Goal: Information Seeking & Learning: Find contact information

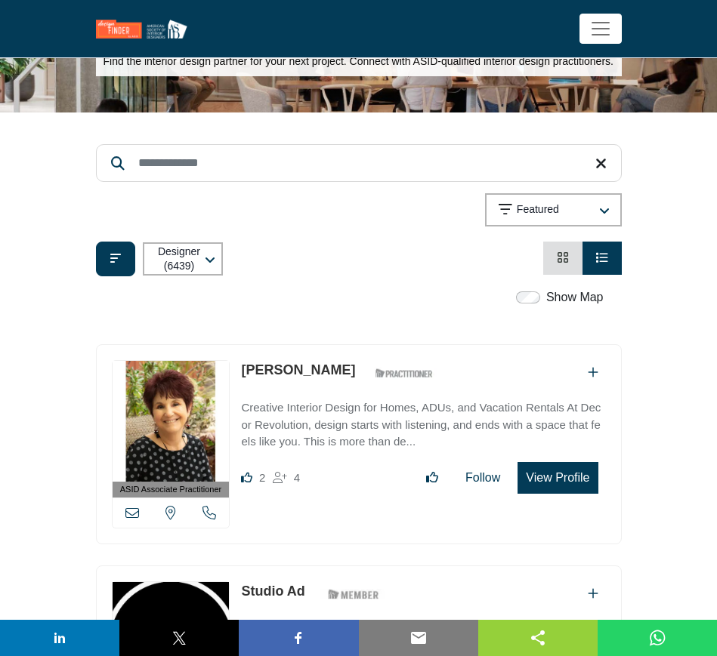
scroll to position [94, 0]
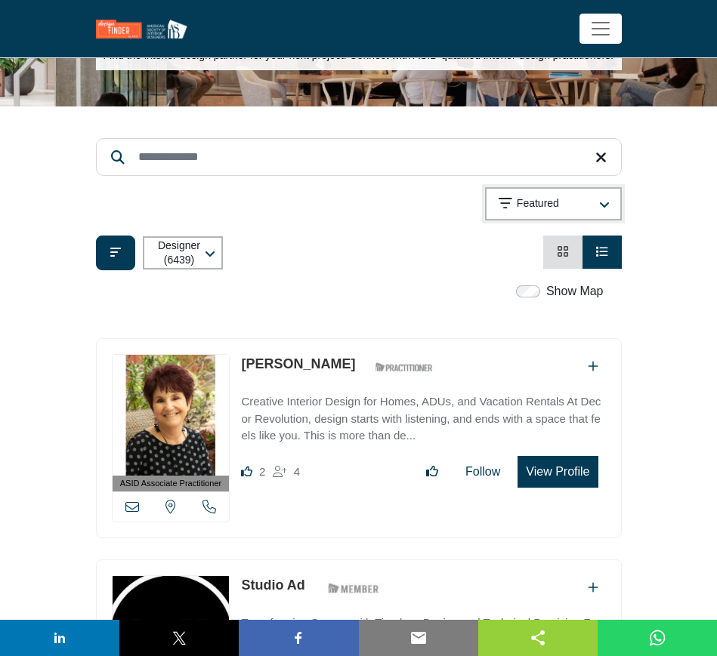
click at [564, 199] on div "Featured" at bounding box center [545, 204] width 95 height 18
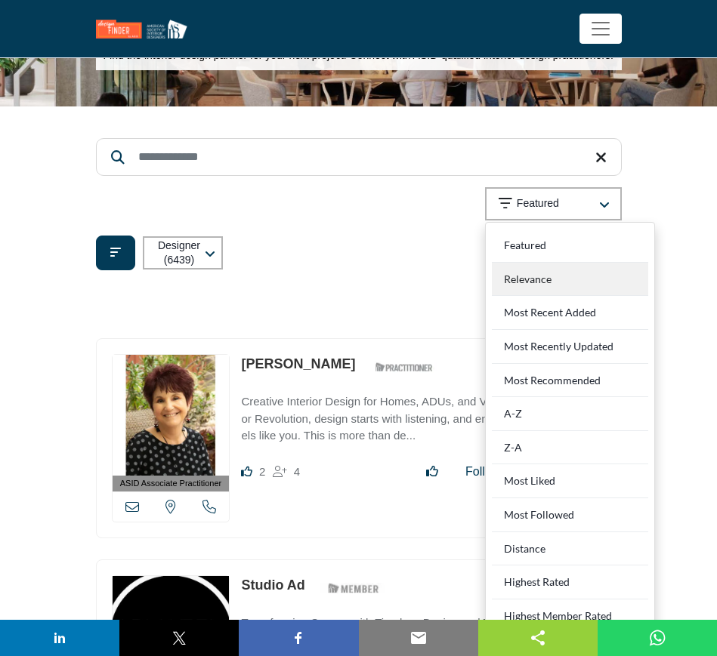
click at [568, 281] on div "Relevance" at bounding box center [570, 280] width 156 height 34
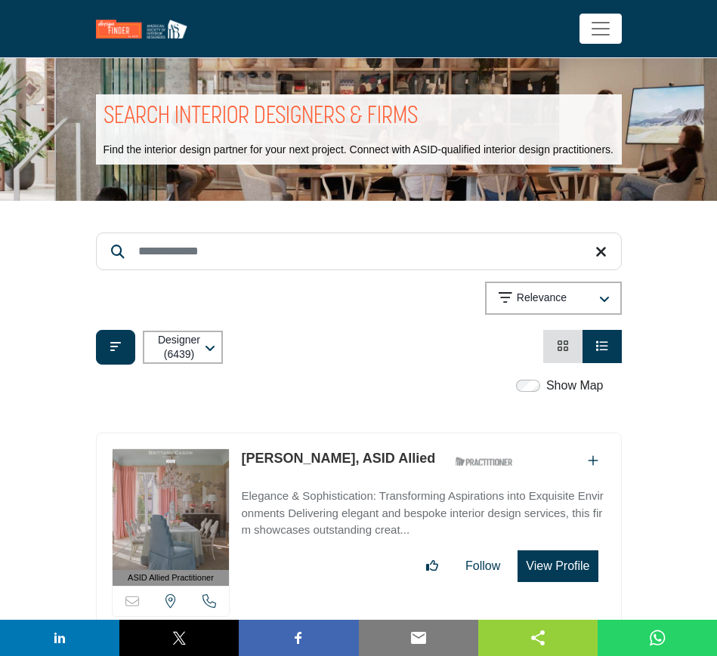
click at [554, 347] on li "Card View" at bounding box center [562, 346] width 39 height 33
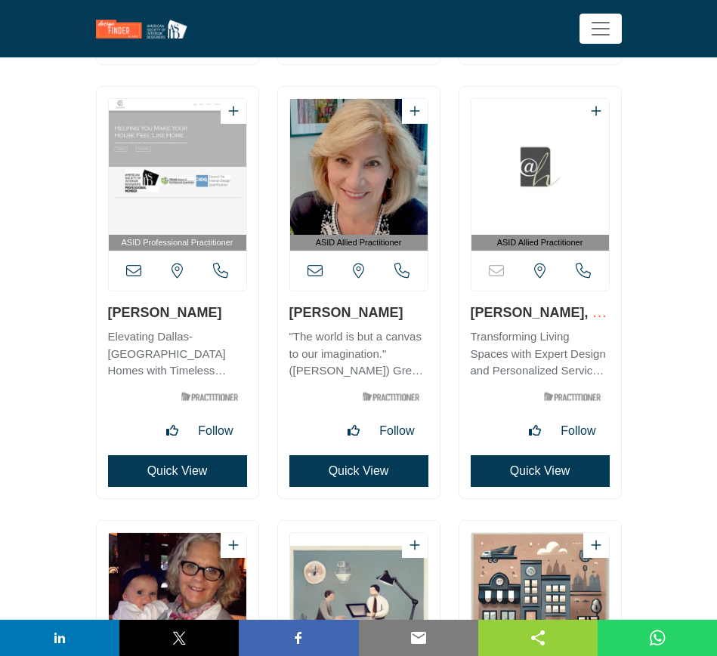
scroll to position [29371, 0]
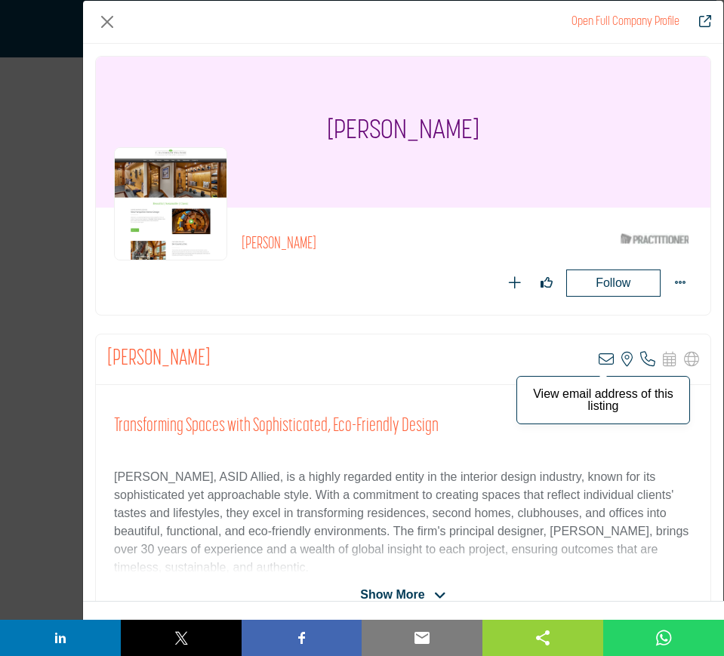
click at [600, 359] on icon "Company Data Modal" at bounding box center [606, 359] width 15 height 15
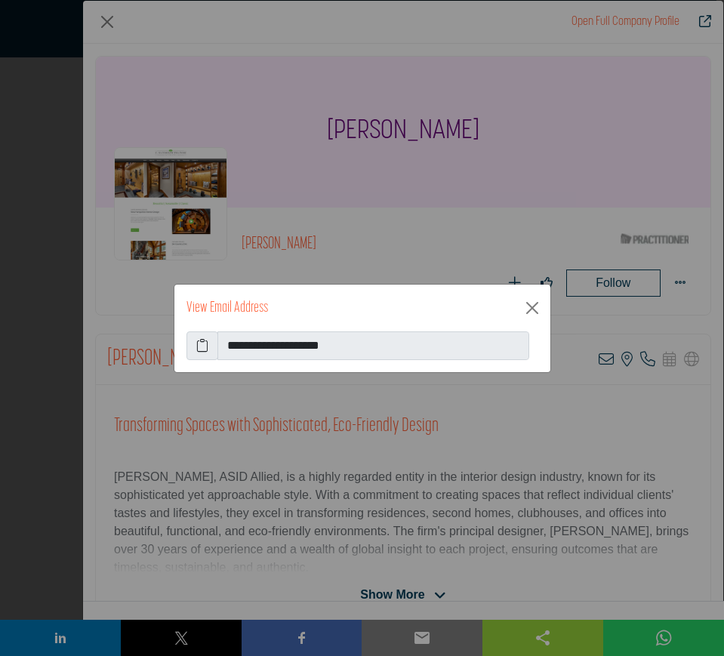
click at [202, 344] on icon at bounding box center [202, 346] width 12 height 18
click at [532, 306] on button "Close" at bounding box center [532, 308] width 24 height 24
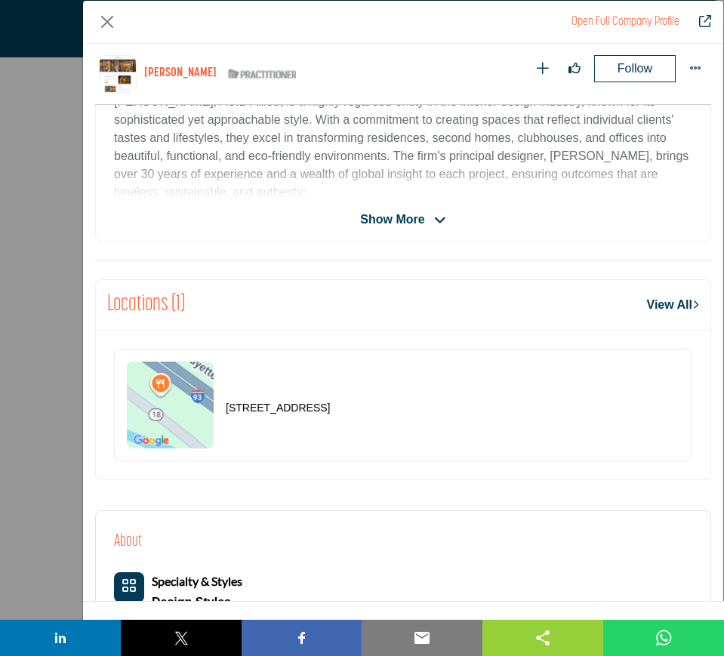
scroll to position [439, 0]
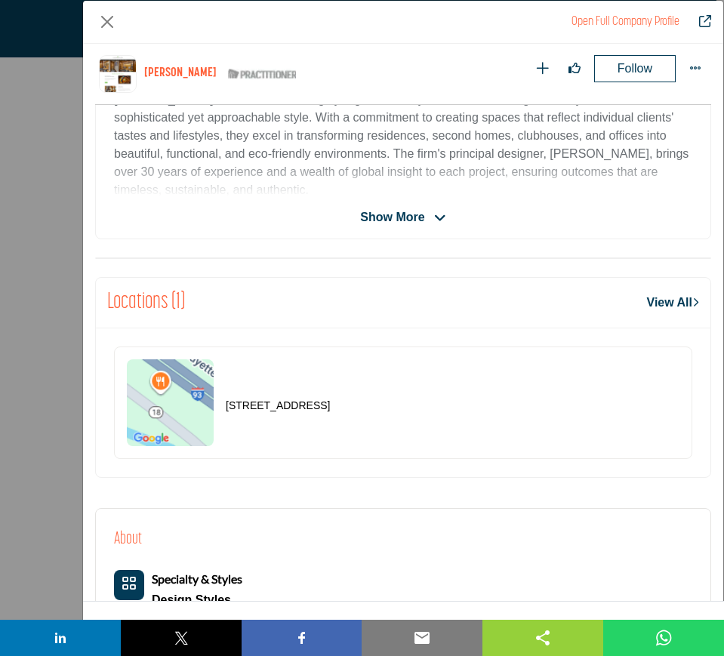
drag, startPoint x: 399, startPoint y: 401, endPoint x: 220, endPoint y: 413, distance: 178.6
click at [220, 413] on div "[STREET_ADDRESS]" at bounding box center [403, 403] width 578 height 112
copy p "[STREET_ADDRESS]"
click at [106, 22] on button "Close" at bounding box center [107, 22] width 24 height 24
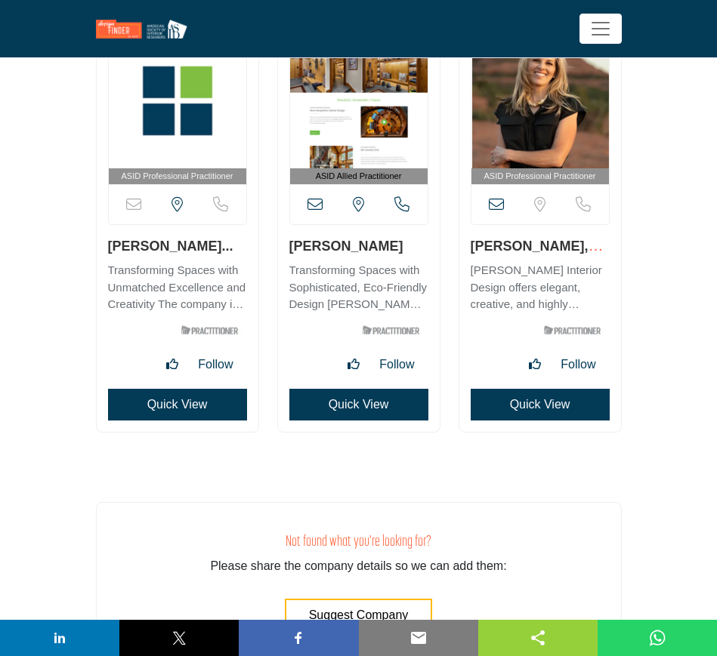
drag, startPoint x: 103, startPoint y: 248, endPoint x: 220, endPoint y: 251, distance: 117.1
click at [220, 251] on div "ASID Professional Practitioner" at bounding box center [178, 225] width 162 height 411
copy link "[PERSON_NAME]"
click at [164, 407] on button "Quick View" at bounding box center [177, 405] width 139 height 32
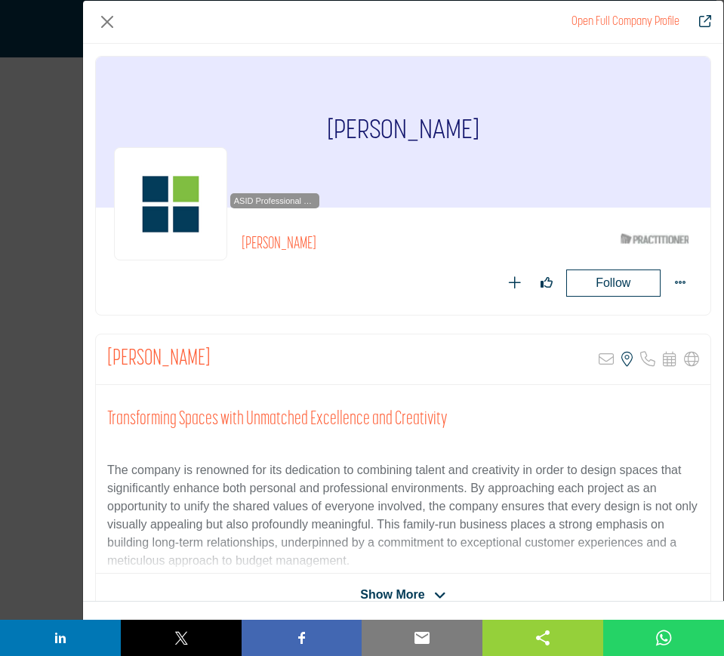
drag, startPoint x: 360, startPoint y: 243, endPoint x: 258, endPoint y: 243, distance: 101.9
click at [258, 243] on div "ASID Professional Practitioner ASID Professional Practitioners have successfull…" at bounding box center [403, 261] width 578 height 71
copy div "ASID Professional Practitioners have successfully passed an ASID-approved quali…"
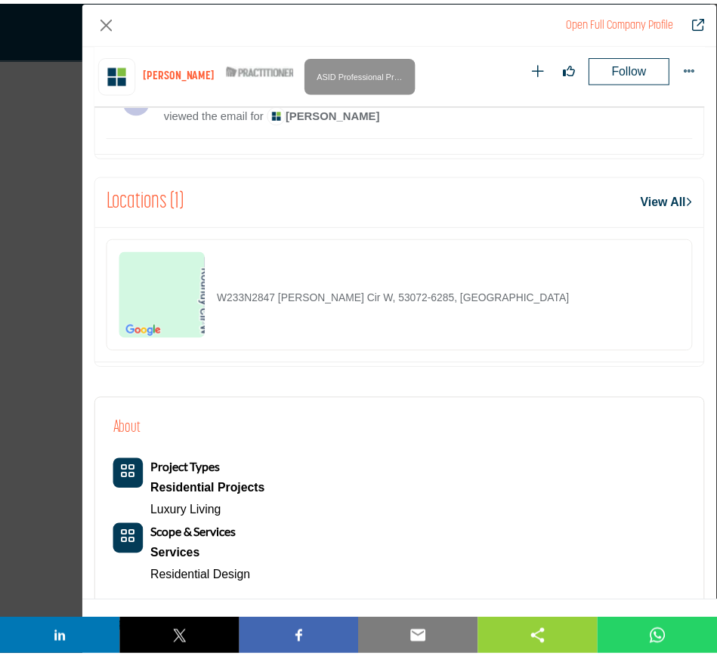
scroll to position [722, 0]
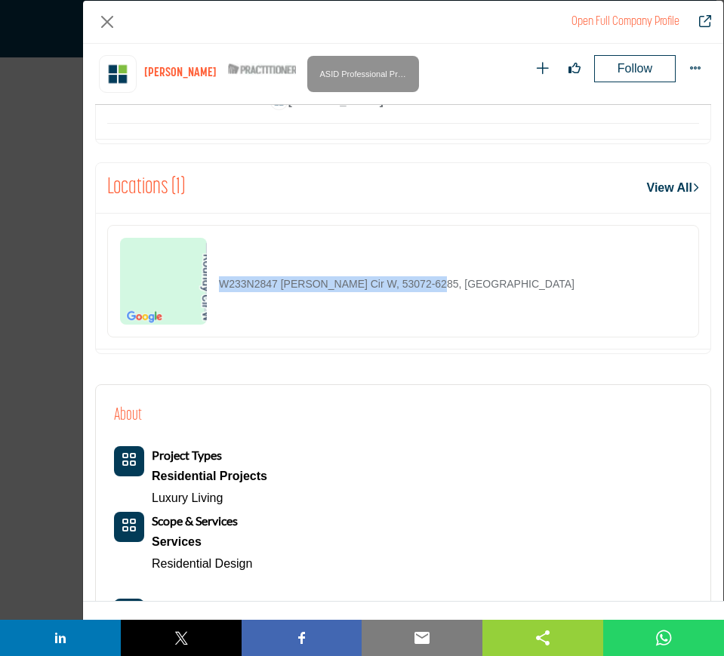
drag, startPoint x: 467, startPoint y: 293, endPoint x: 214, endPoint y: 290, distance: 253.0
click at [214, 290] on div "W233N2847 [PERSON_NAME] Cir W, 53072-6285, [GEOGRAPHIC_DATA]" at bounding box center [403, 281] width 592 height 112
copy p "W233N2847 [PERSON_NAME] Cir W, 53072-6285, [GEOGRAPHIC_DATA]"
click at [103, 27] on button "Close" at bounding box center [107, 22] width 24 height 24
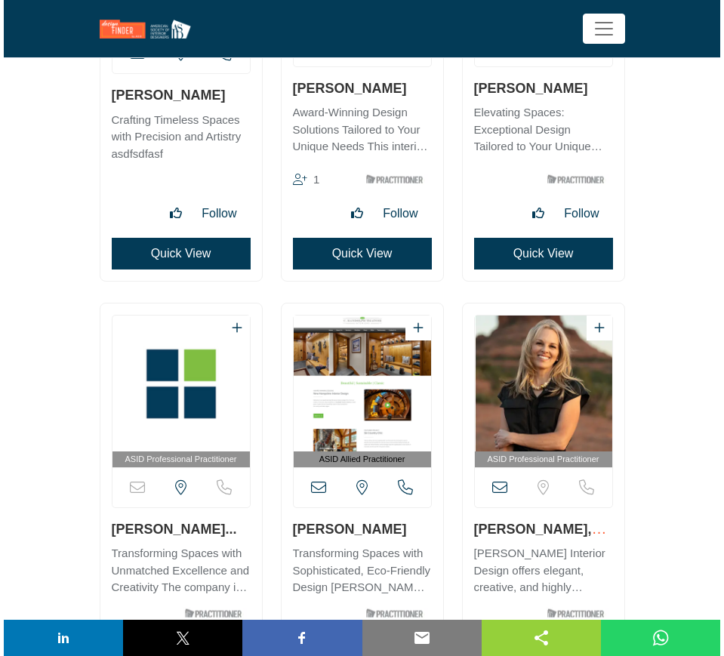
scroll to position [36460, 0]
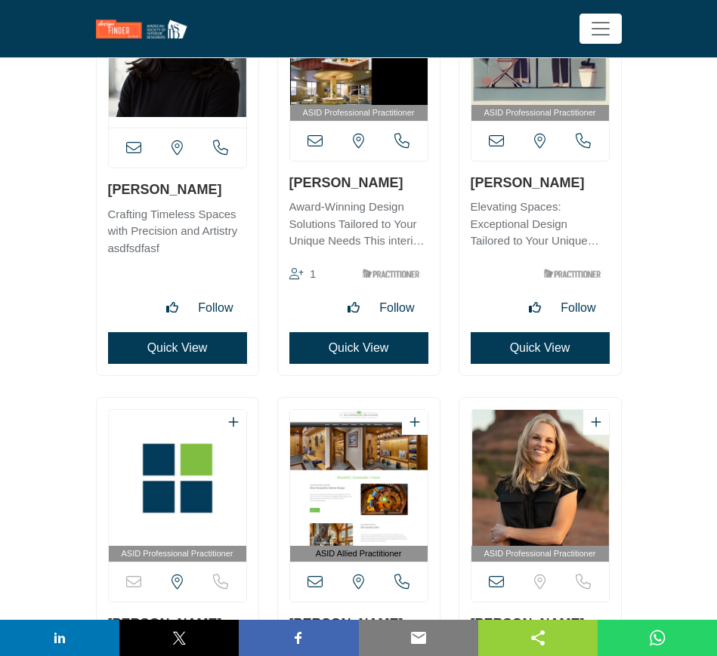
drag, startPoint x: 566, startPoint y: 183, endPoint x: 469, endPoint y: 186, distance: 97.4
click at [469, 186] on div "ASID Professional Practitioner" at bounding box center [540, 166] width 162 height 418
copy link "[PERSON_NAME]"
drag, startPoint x: 562, startPoint y: 183, endPoint x: 468, endPoint y: 183, distance: 94.4
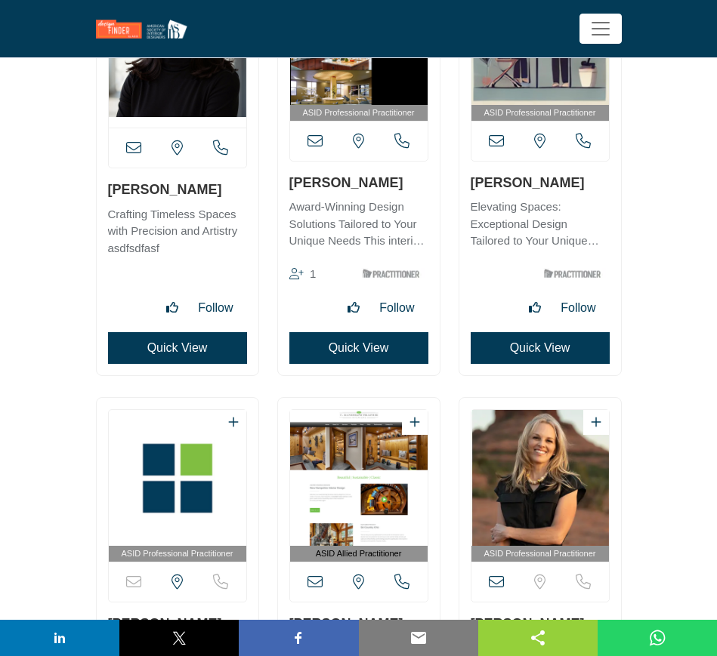
click at [468, 183] on div "ASID Professional Practitioner" at bounding box center [540, 166] width 162 height 418
click at [539, 353] on button "Quick View" at bounding box center [539, 348] width 139 height 32
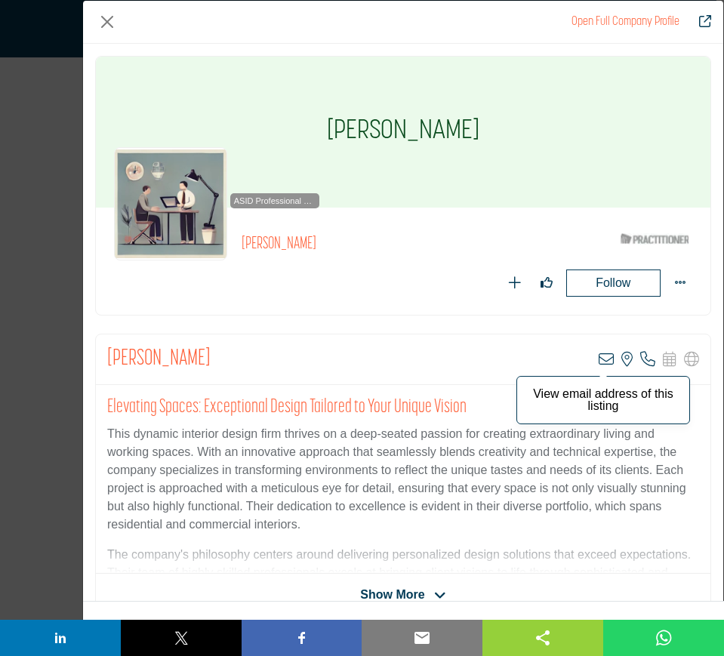
click at [602, 359] on icon "Company Data Modal" at bounding box center [606, 359] width 15 height 15
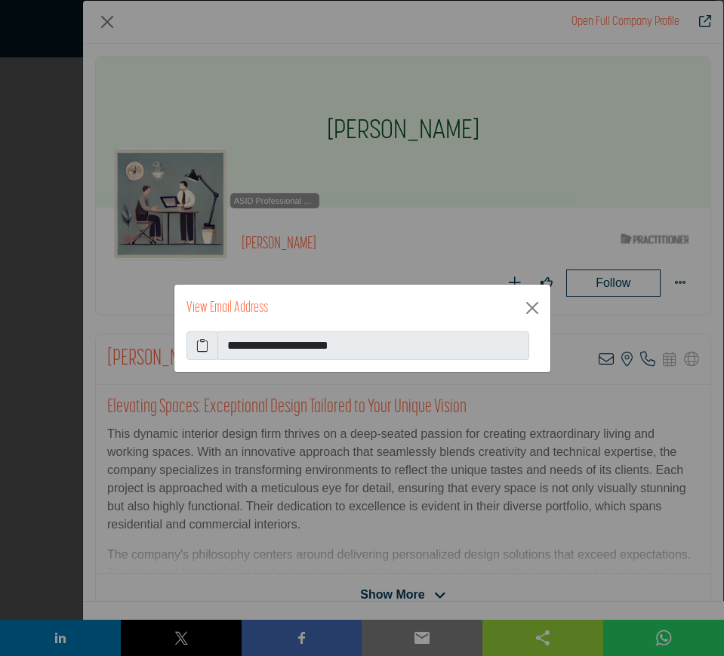
click at [202, 348] on icon at bounding box center [202, 346] width 12 height 18
drag, startPoint x: 529, startPoint y: 307, endPoint x: 498, endPoint y: 317, distance: 32.7
click at [529, 307] on button "Close" at bounding box center [532, 308] width 24 height 24
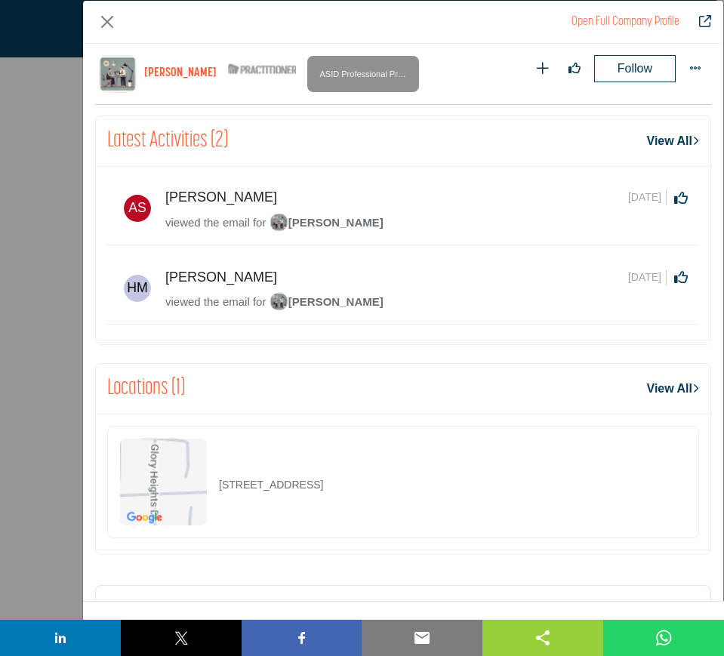
scroll to position [627, 0]
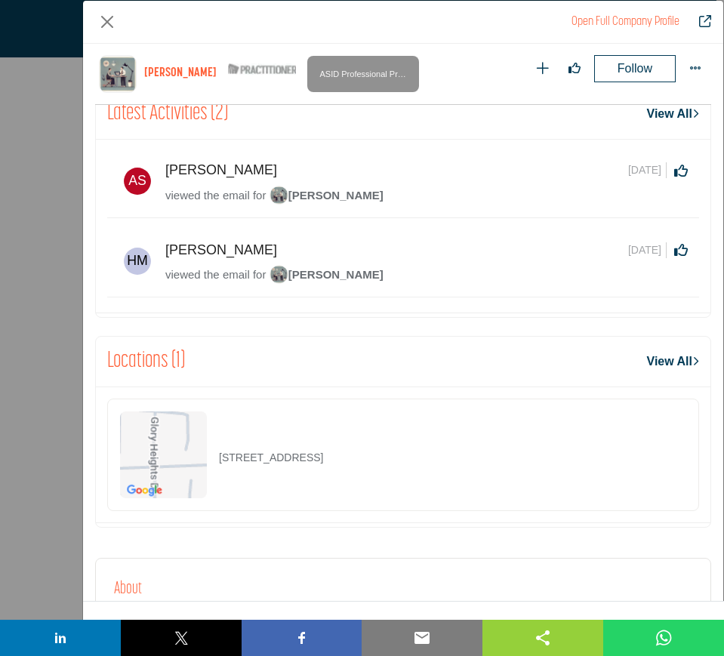
drag, startPoint x: 487, startPoint y: 459, endPoint x: 214, endPoint y: 461, distance: 273.3
click at [214, 461] on div "[STREET_ADDRESS]" at bounding box center [403, 455] width 592 height 112
copy p "[STREET_ADDRESS]"
click at [104, 24] on button "Close" at bounding box center [107, 22] width 24 height 24
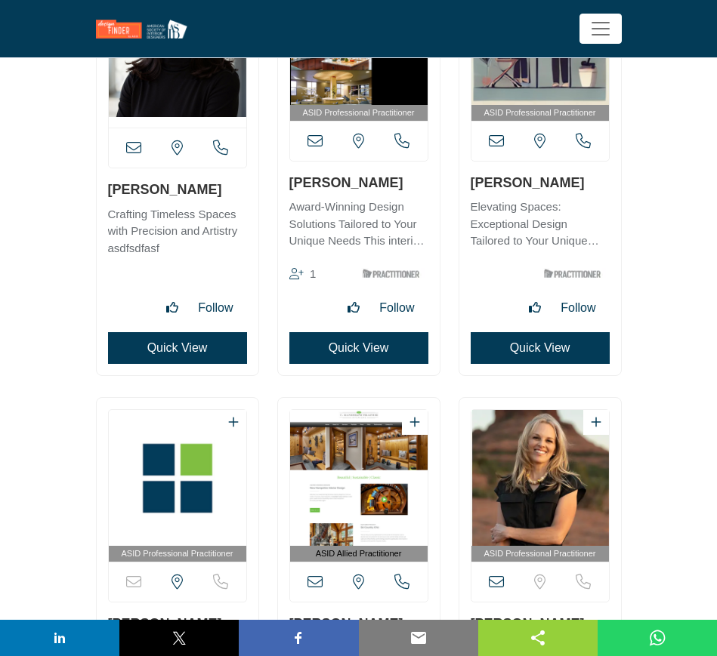
drag, startPoint x: 362, startPoint y: 180, endPoint x: 289, endPoint y: 180, distance: 72.5
click at [289, 180] on h3 "[PERSON_NAME]" at bounding box center [358, 182] width 139 height 19
copy link "[PERSON_NAME]"
click at [358, 350] on button "Quick View" at bounding box center [358, 348] width 139 height 32
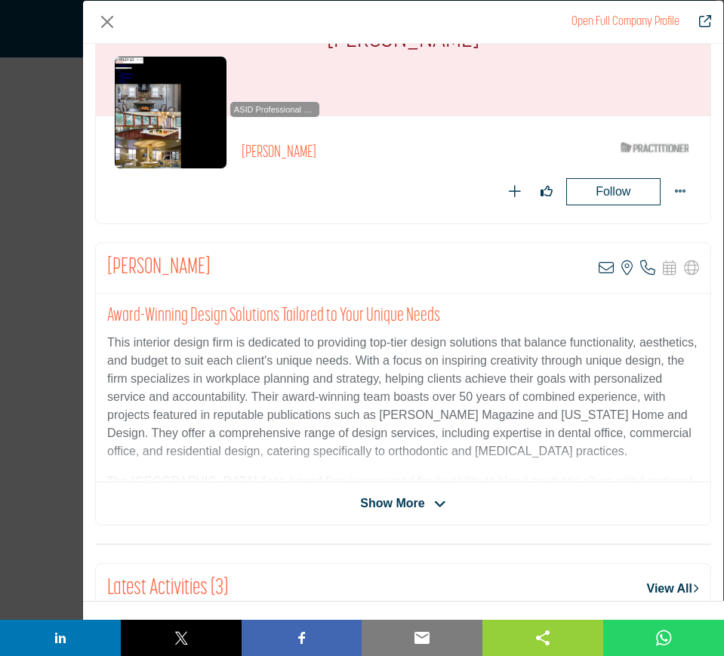
scroll to position [94, 0]
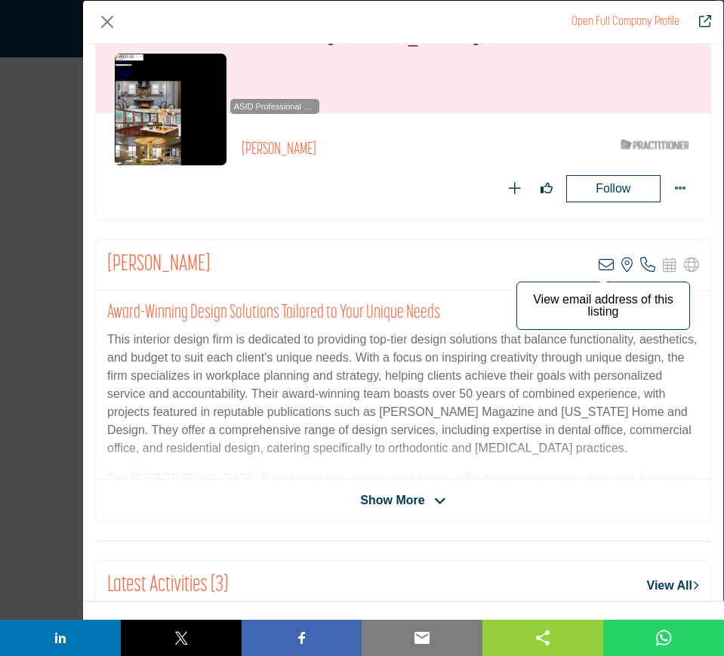
click at [599, 264] on icon "Company Data Modal" at bounding box center [606, 264] width 15 height 15
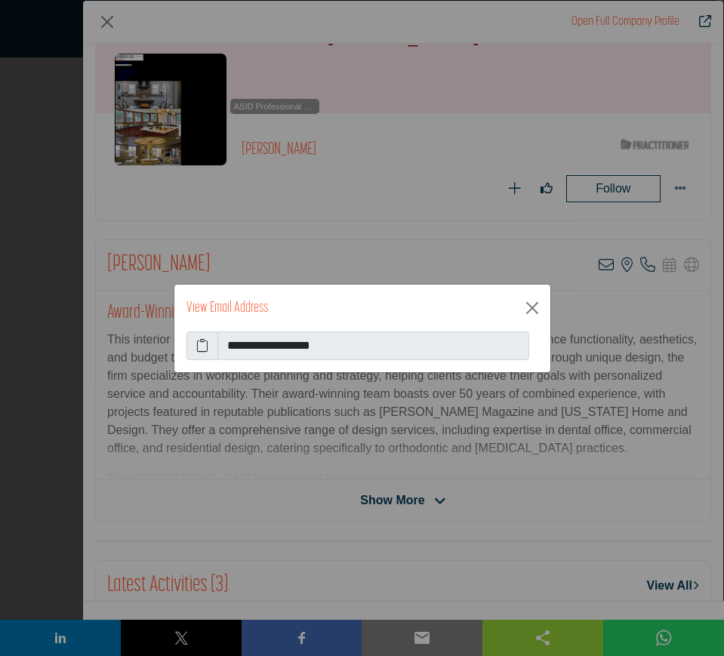
click at [199, 343] on icon at bounding box center [202, 346] width 12 height 18
drag, startPoint x: 532, startPoint y: 311, endPoint x: 516, endPoint y: 313, distance: 16.7
click at [532, 311] on button "Close" at bounding box center [532, 308] width 24 height 24
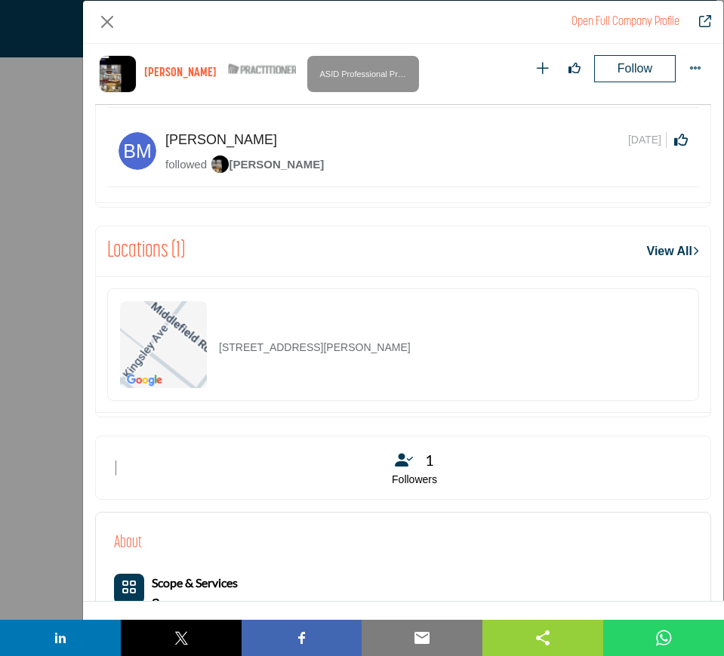
scroll to position [1005, 0]
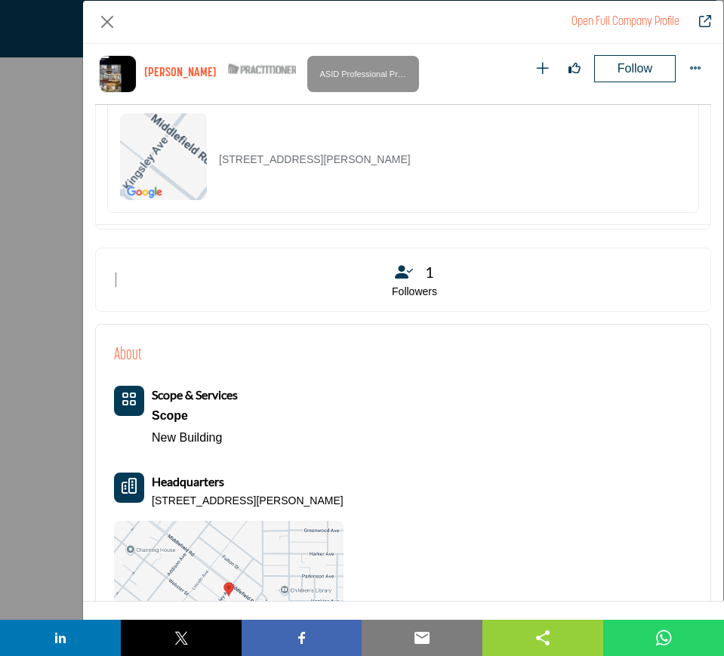
drag, startPoint x: 436, startPoint y: 168, endPoint x: 205, endPoint y: 167, distance: 231.0
click at [205, 167] on div "[STREET_ADDRESS][PERSON_NAME]" at bounding box center [403, 156] width 592 height 112
copy div "[STREET_ADDRESS][PERSON_NAME]"
click at [106, 23] on button "Close" at bounding box center [107, 22] width 24 height 24
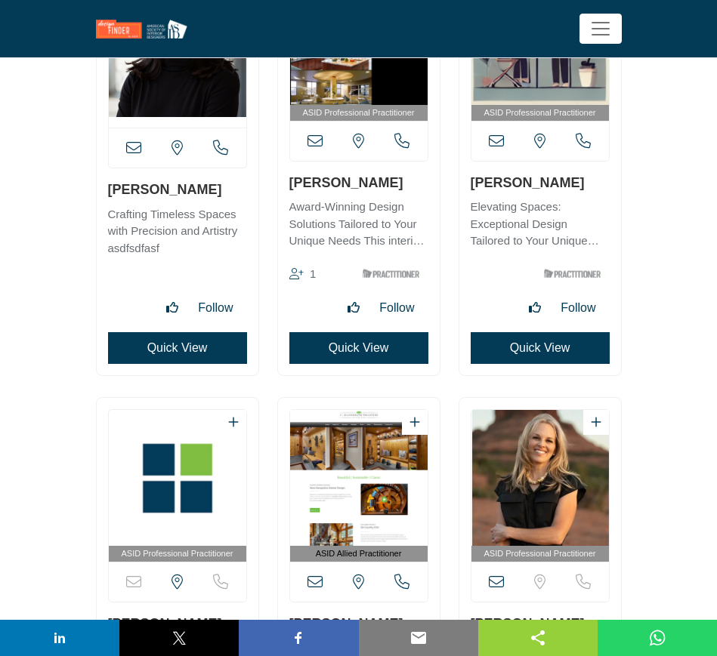
drag, startPoint x: 187, startPoint y: 193, endPoint x: 109, endPoint y: 196, distance: 78.6
click at [109, 196] on h3 "[PERSON_NAME]" at bounding box center [177, 189] width 139 height 19
copy link "[PERSON_NAME]"
click at [189, 344] on button "Quick View" at bounding box center [177, 348] width 139 height 32
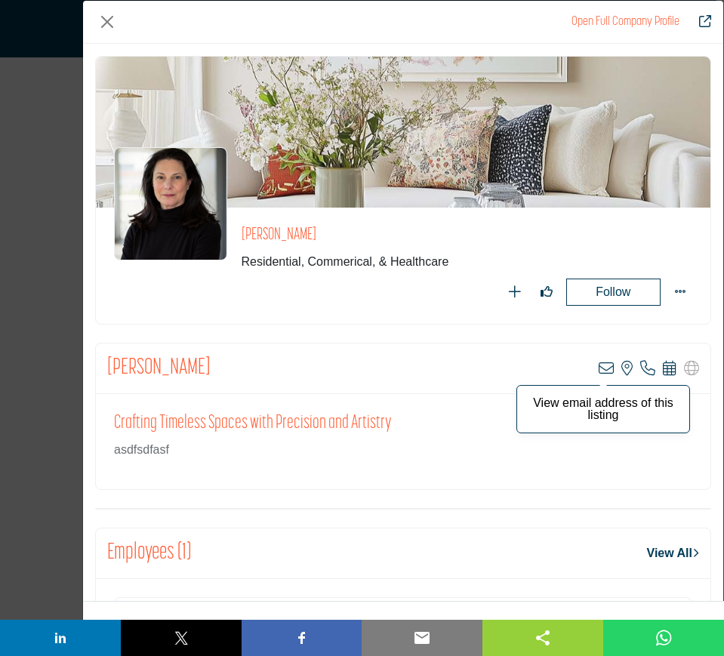
click at [600, 368] on icon "Company Data Modal" at bounding box center [606, 368] width 15 height 15
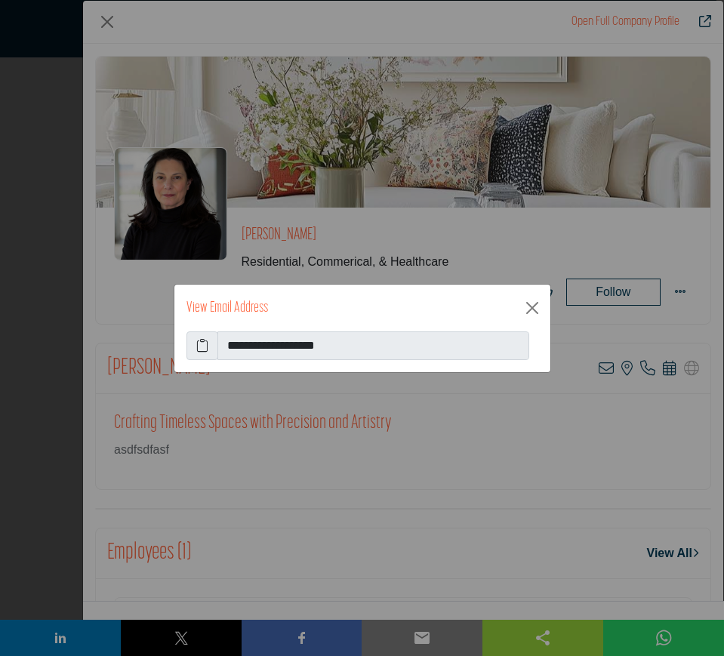
click at [204, 346] on icon at bounding box center [202, 346] width 12 height 18
click at [533, 307] on button "Close" at bounding box center [532, 308] width 24 height 24
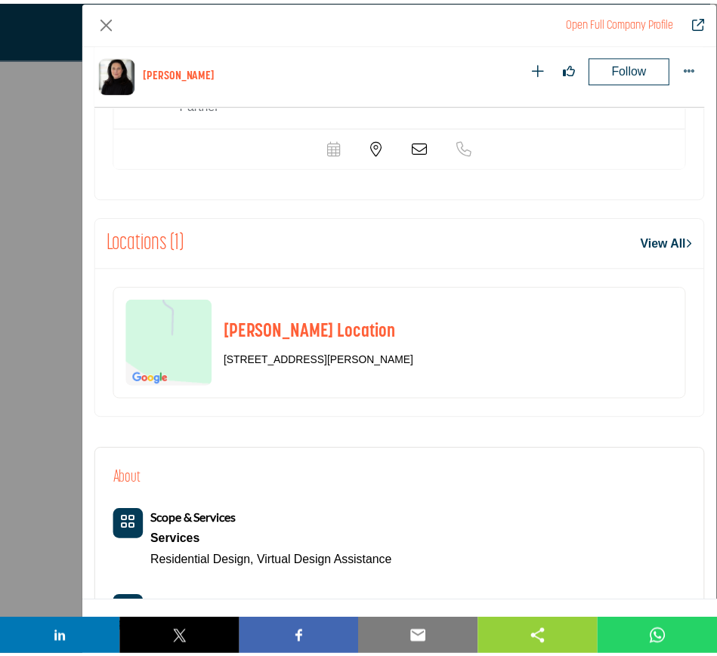
scroll to position [627, 0]
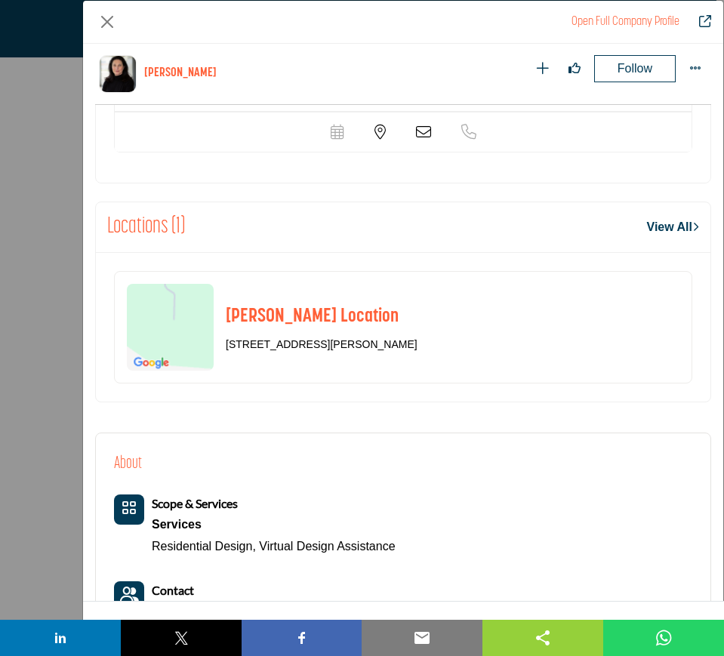
drag, startPoint x: 368, startPoint y: 345, endPoint x: 223, endPoint y: 343, distance: 145.7
click at [223, 343] on div "[PERSON_NAME] Location [STREET_ADDRESS][PERSON_NAME]" at bounding box center [403, 327] width 578 height 112
copy p "[STREET_ADDRESS][PERSON_NAME]"
click at [108, 22] on button "Close" at bounding box center [107, 22] width 24 height 24
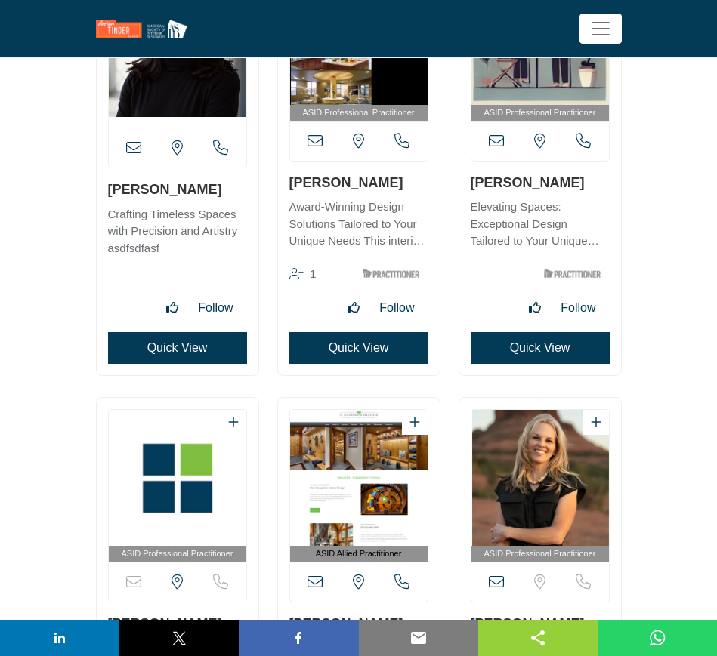
drag, startPoint x: 366, startPoint y: 188, endPoint x: 290, endPoint y: 189, distance: 76.3
click at [290, 189] on h3 "[PERSON_NAME]" at bounding box center [358, 182] width 139 height 19
drag, startPoint x: 561, startPoint y: 185, endPoint x: 461, endPoint y: 192, distance: 100.6
click at [461, 192] on div "ASID Professional Practitioner" at bounding box center [540, 166] width 162 height 418
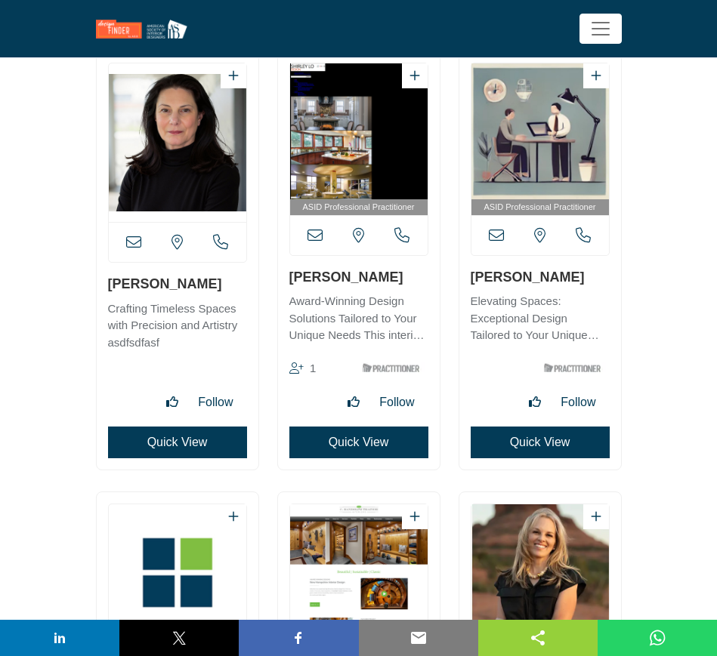
drag, startPoint x: 197, startPoint y: 280, endPoint x: 97, endPoint y: 279, distance: 100.4
click at [97, 279] on div "View email address of this listing" at bounding box center [178, 260] width 162 height 418
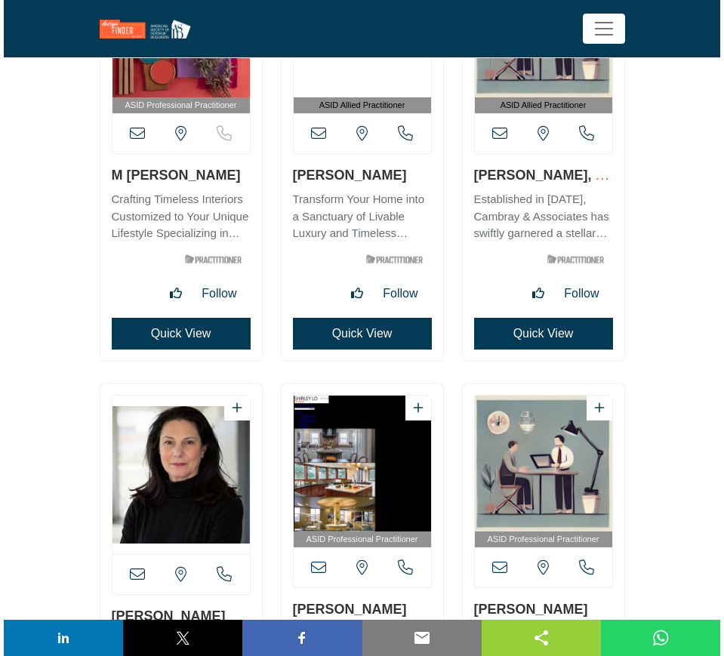
scroll to position [35894, 0]
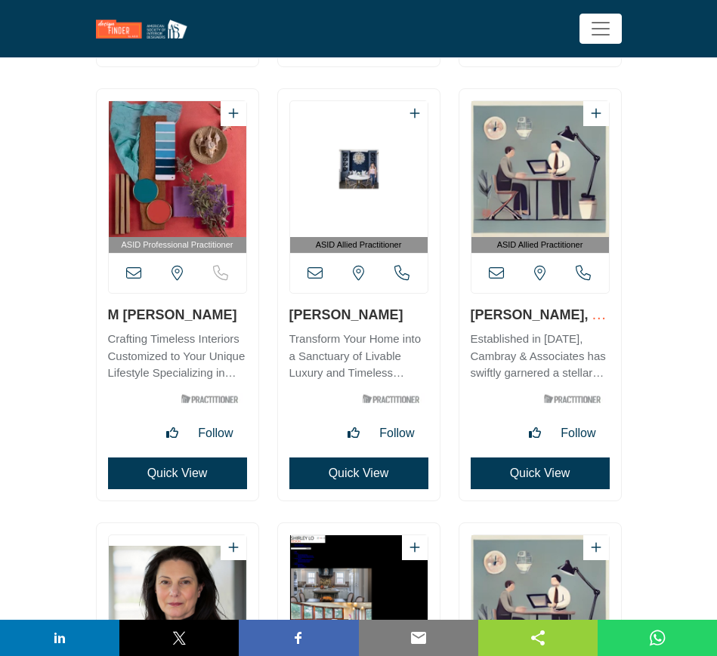
drag, startPoint x: 464, startPoint y: 311, endPoint x: 561, endPoint y: 312, distance: 96.6
click at [561, 312] on div "ASID Allied Practitioner" at bounding box center [540, 294] width 162 height 411
click at [527, 471] on button "Quick View" at bounding box center [539, 474] width 139 height 32
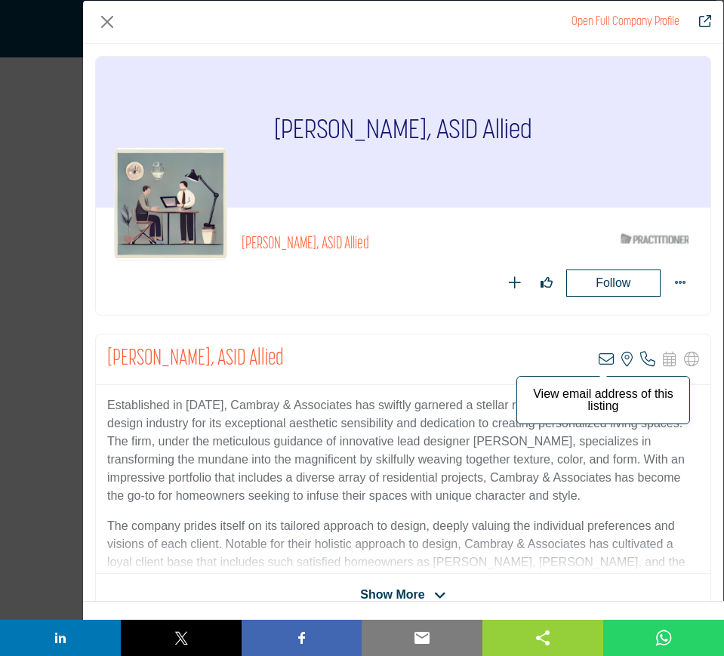
click at [599, 359] on icon "Company Data Modal" at bounding box center [606, 359] width 15 height 15
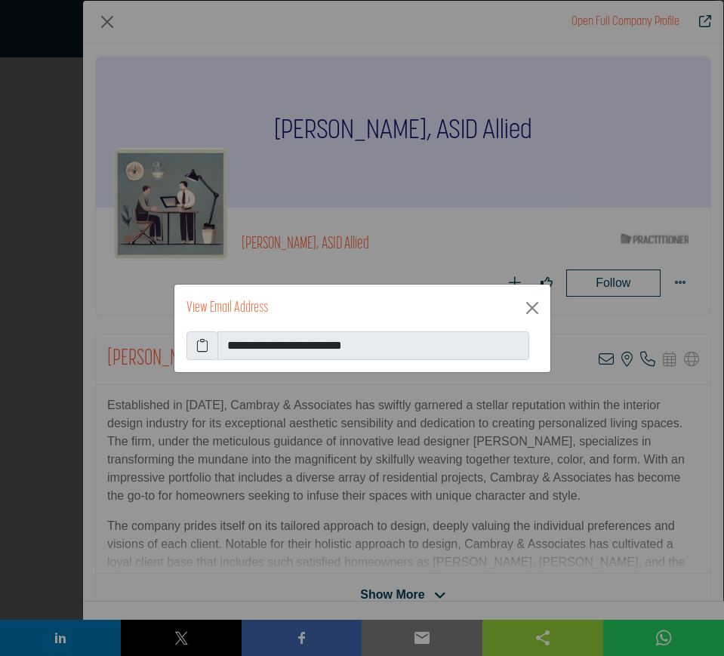
click at [203, 347] on icon at bounding box center [202, 346] width 12 height 18
click at [530, 307] on button "Close" at bounding box center [532, 308] width 24 height 24
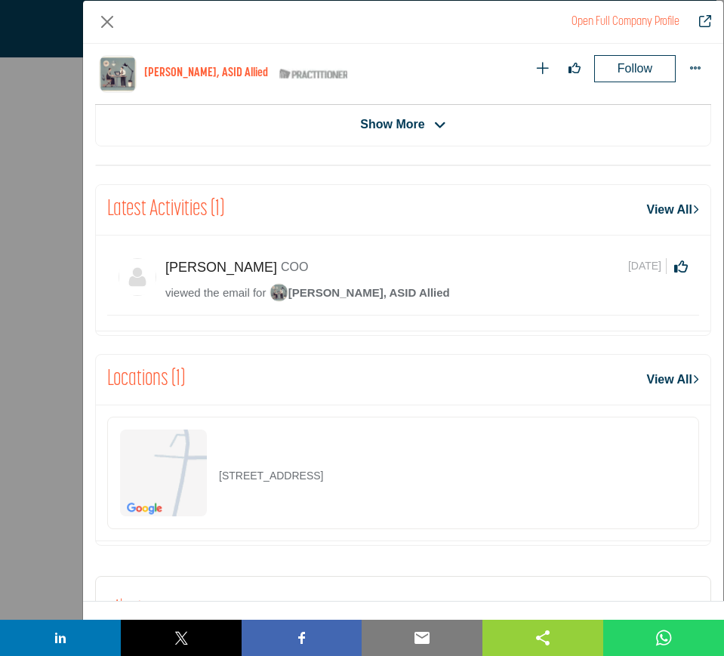
scroll to position [533, 0]
drag, startPoint x: 421, startPoint y: 477, endPoint x: 220, endPoint y: 476, distance: 201.6
click at [220, 476] on div "[STREET_ADDRESS]" at bounding box center [403, 471] width 592 height 112
click at [106, 23] on button "Close" at bounding box center [107, 22] width 24 height 24
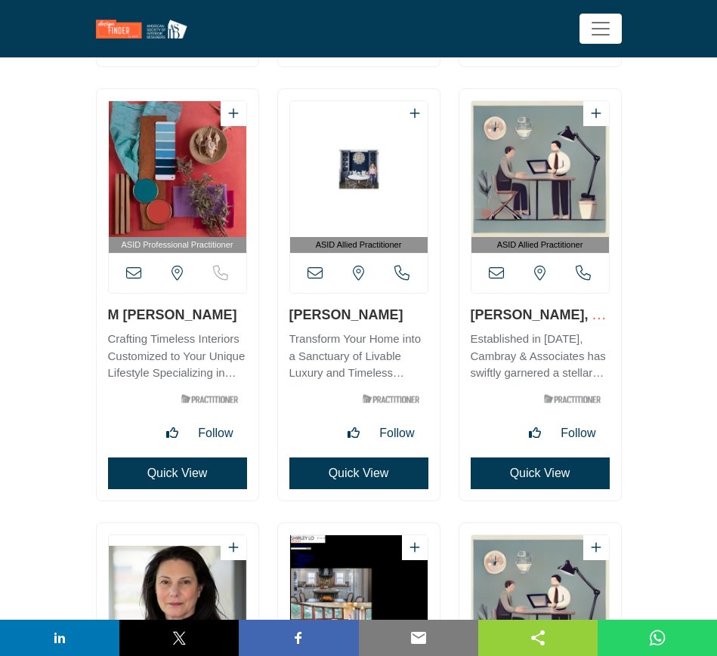
drag, startPoint x: 370, startPoint y: 314, endPoint x: 283, endPoint y: 319, distance: 86.9
click at [283, 319] on div "ASID Allied Practitioner" at bounding box center [359, 294] width 162 height 411
click at [332, 468] on button "Quick View" at bounding box center [358, 474] width 139 height 32
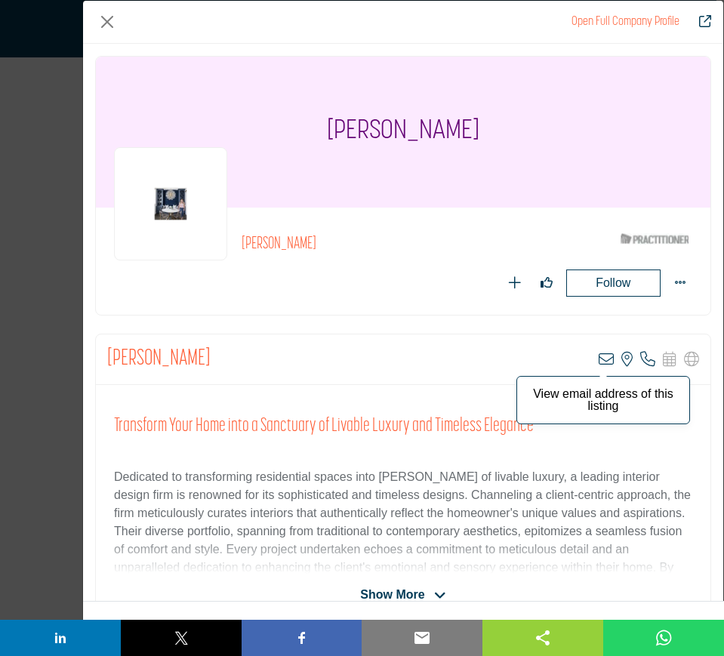
click at [600, 361] on icon "Company Data Modal" at bounding box center [606, 359] width 15 height 15
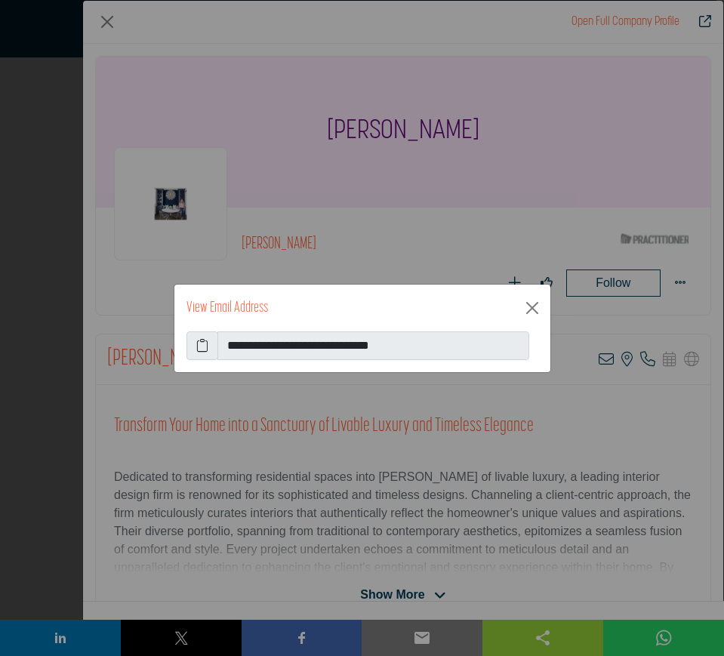
click at [196, 344] on icon at bounding box center [202, 346] width 12 height 18
drag, startPoint x: 531, startPoint y: 311, endPoint x: 518, endPoint y: 316, distance: 13.9
click at [530, 312] on button "Close" at bounding box center [532, 308] width 24 height 24
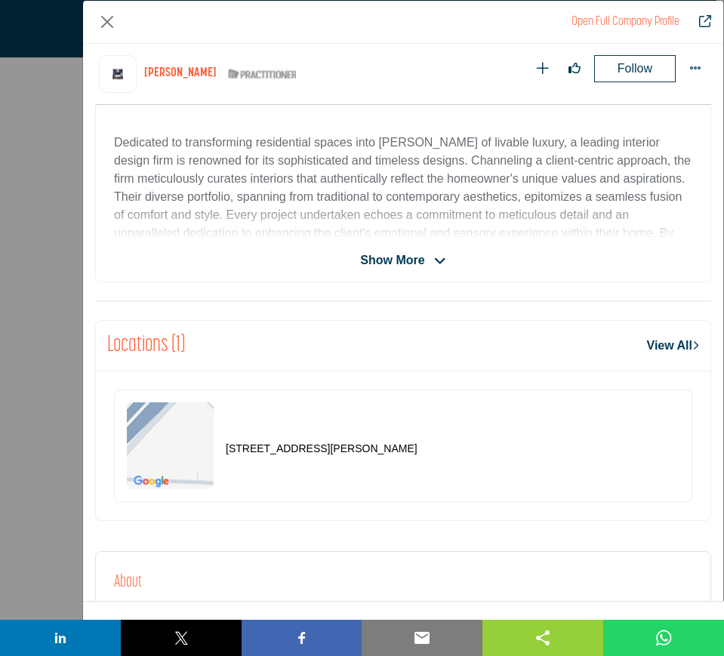
scroll to position [439, 0]
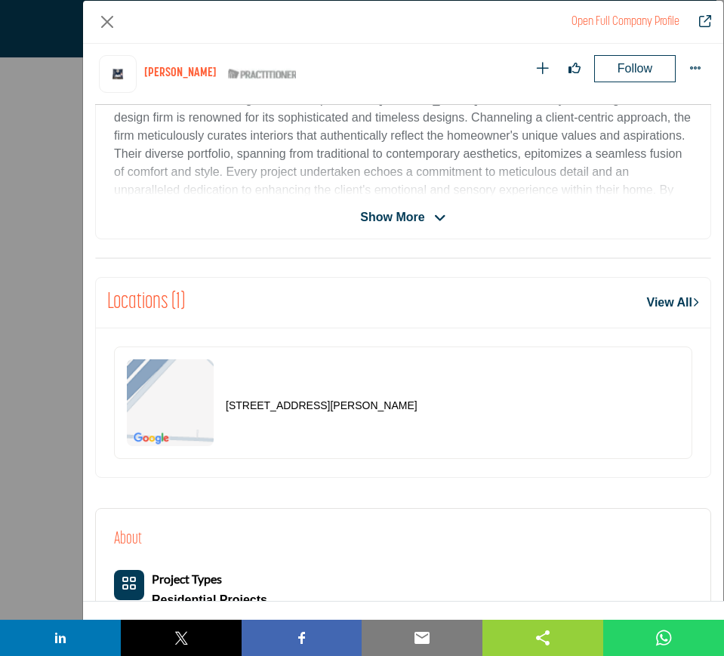
drag, startPoint x: 473, startPoint y: 408, endPoint x: 227, endPoint y: 409, distance: 245.4
click at [227, 409] on div "[STREET_ADDRESS][PERSON_NAME]" at bounding box center [403, 403] width 578 height 112
click at [107, 23] on button "Close" at bounding box center [107, 22] width 24 height 24
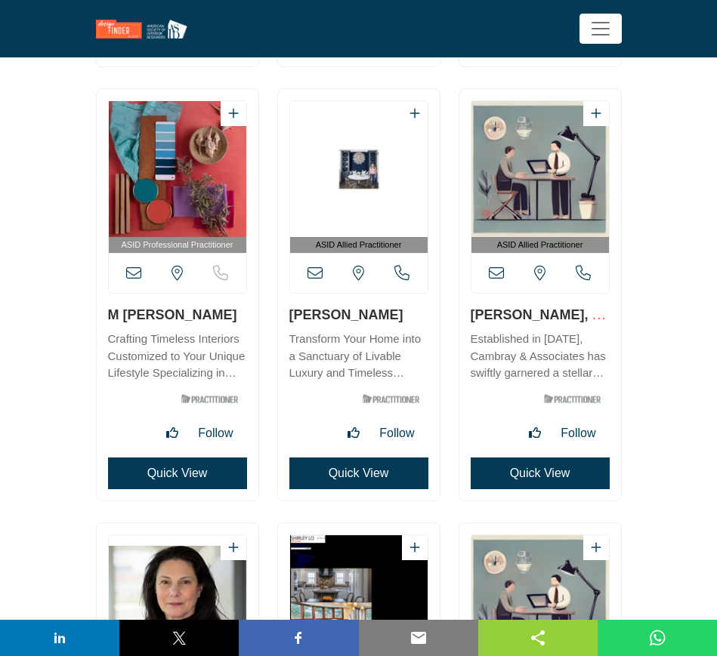
drag, startPoint x: 229, startPoint y: 316, endPoint x: 110, endPoint y: 318, distance: 118.5
click at [110, 318] on h3 "M [PERSON_NAME]" at bounding box center [177, 314] width 139 height 19
click at [187, 473] on button "Quick View" at bounding box center [177, 474] width 139 height 32
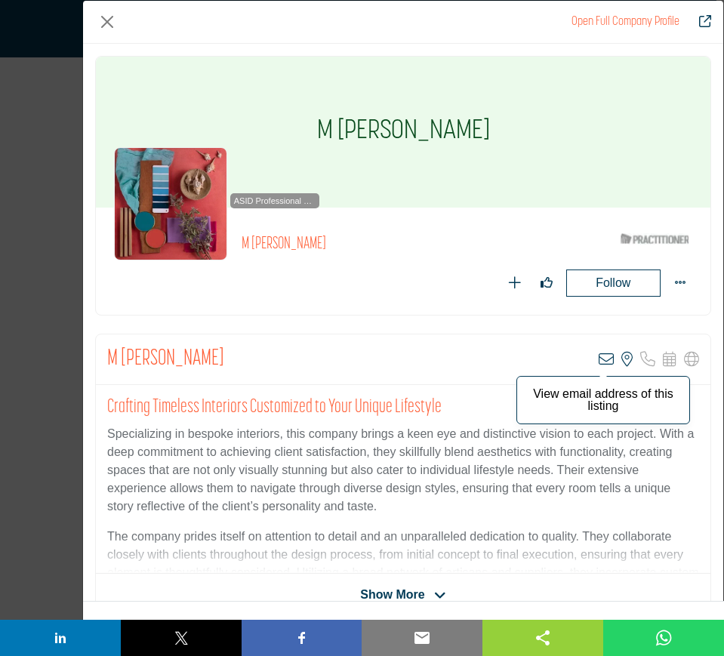
click at [599, 359] on icon "Company Data Modal" at bounding box center [606, 359] width 15 height 15
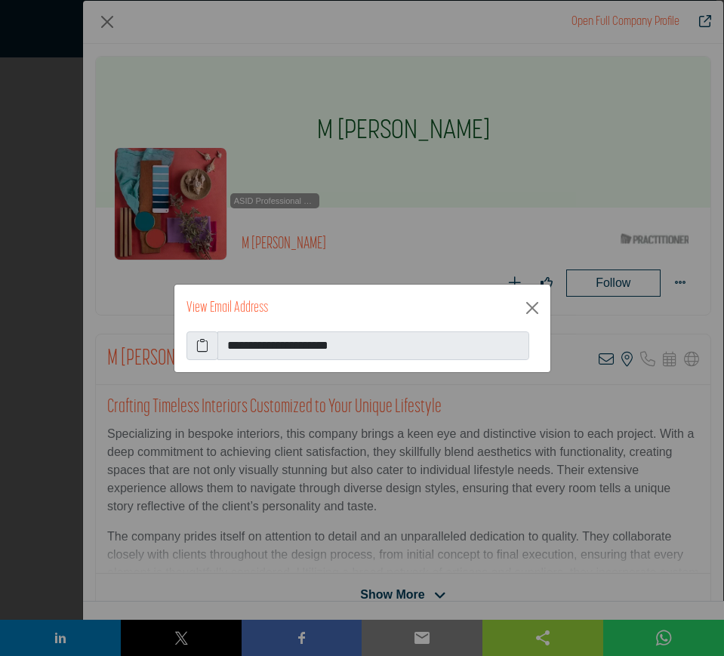
click at [199, 344] on icon at bounding box center [202, 346] width 12 height 18
click at [533, 307] on button "Close" at bounding box center [532, 308] width 24 height 24
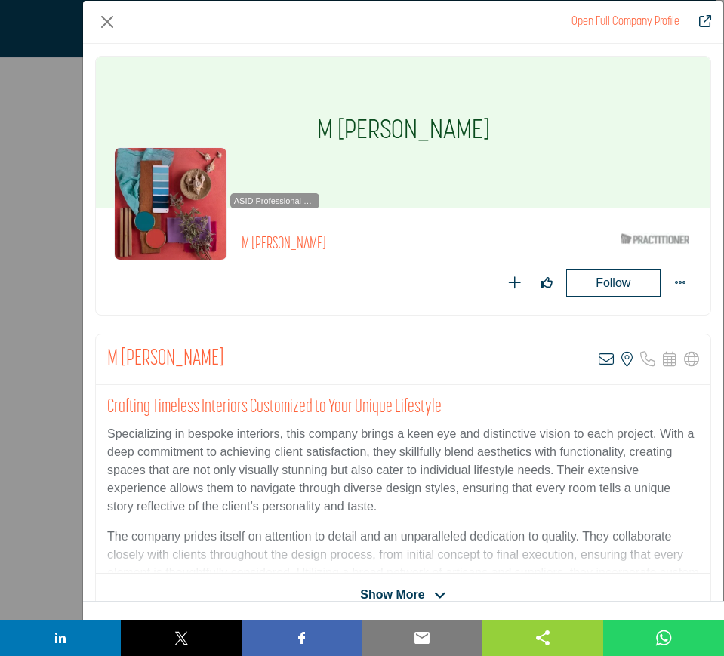
drag, startPoint x: 480, startPoint y: 129, endPoint x: 312, endPoint y: 118, distance: 168.8
click at [312, 118] on div "M [PERSON_NAME]" at bounding box center [403, 132] width 615 height 151
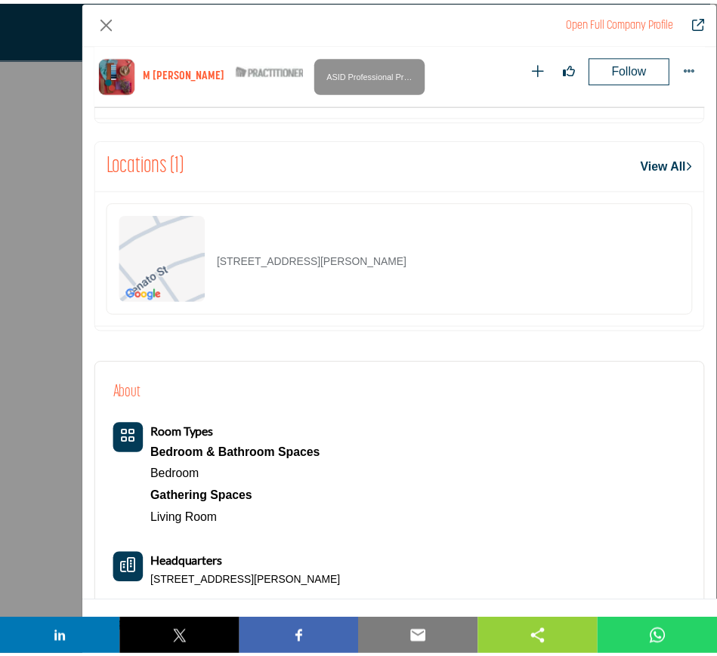
scroll to position [911, 0]
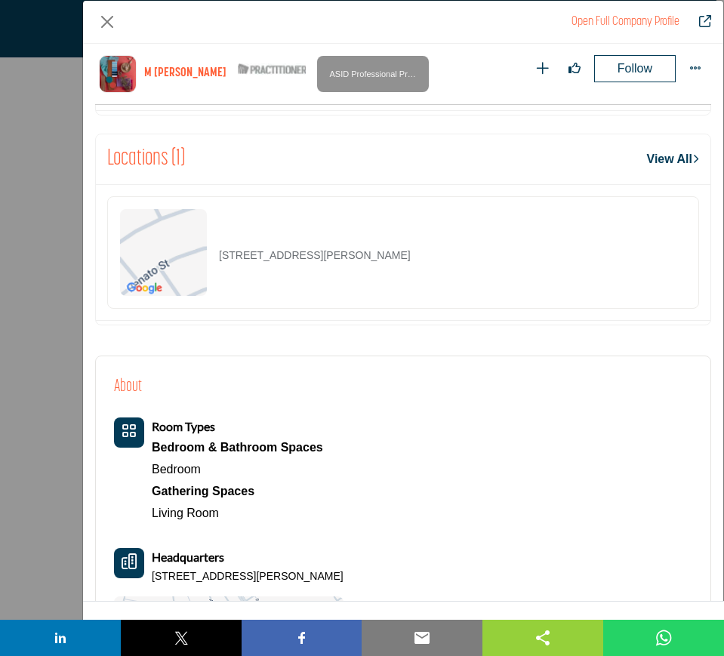
drag, startPoint x: 416, startPoint y: 251, endPoint x: 212, endPoint y: 271, distance: 204.8
click at [212, 271] on div "[STREET_ADDRESS][PERSON_NAME]" at bounding box center [403, 252] width 592 height 112
click at [104, 20] on button "Close" at bounding box center [107, 22] width 24 height 24
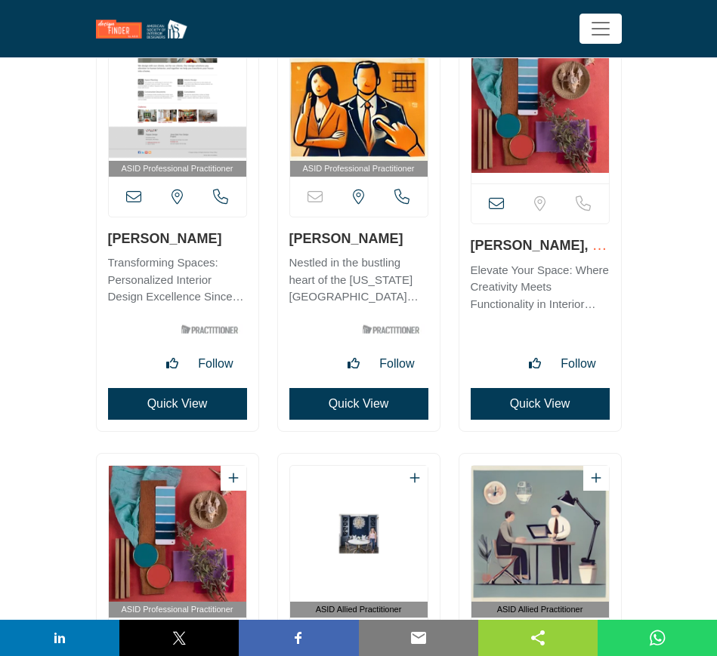
scroll to position [35516, 0]
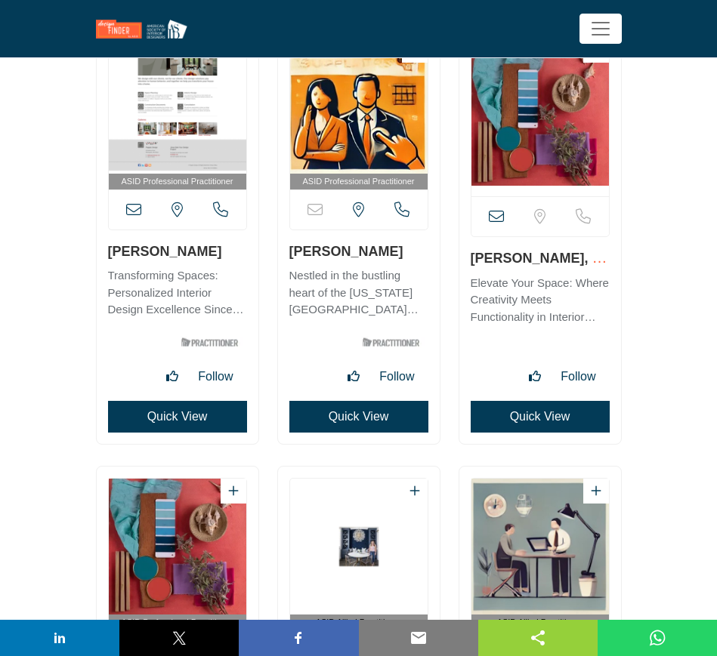
drag, startPoint x: 464, startPoint y: 255, endPoint x: 573, endPoint y: 260, distance: 108.8
click at [573, 260] on div "View email address of this listing" at bounding box center [540, 235] width 162 height 418
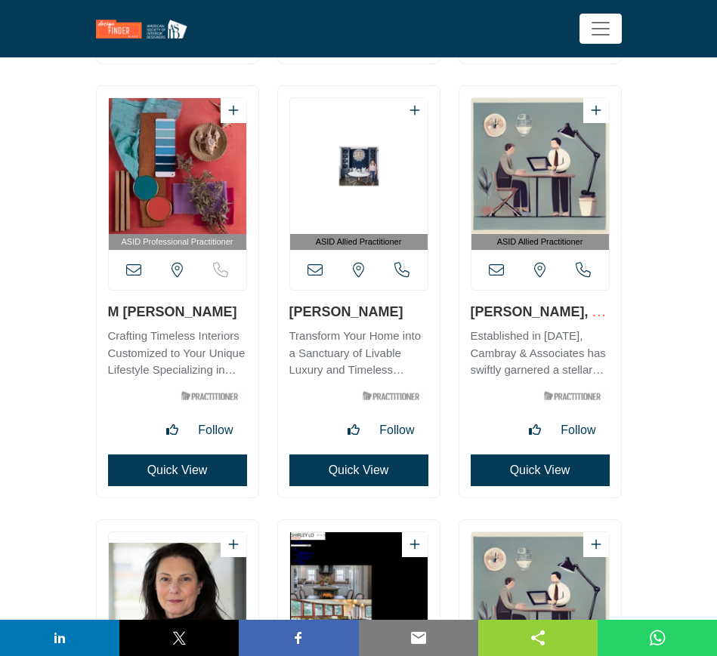
scroll to position [35894, 0]
